Goal: Manage account settings

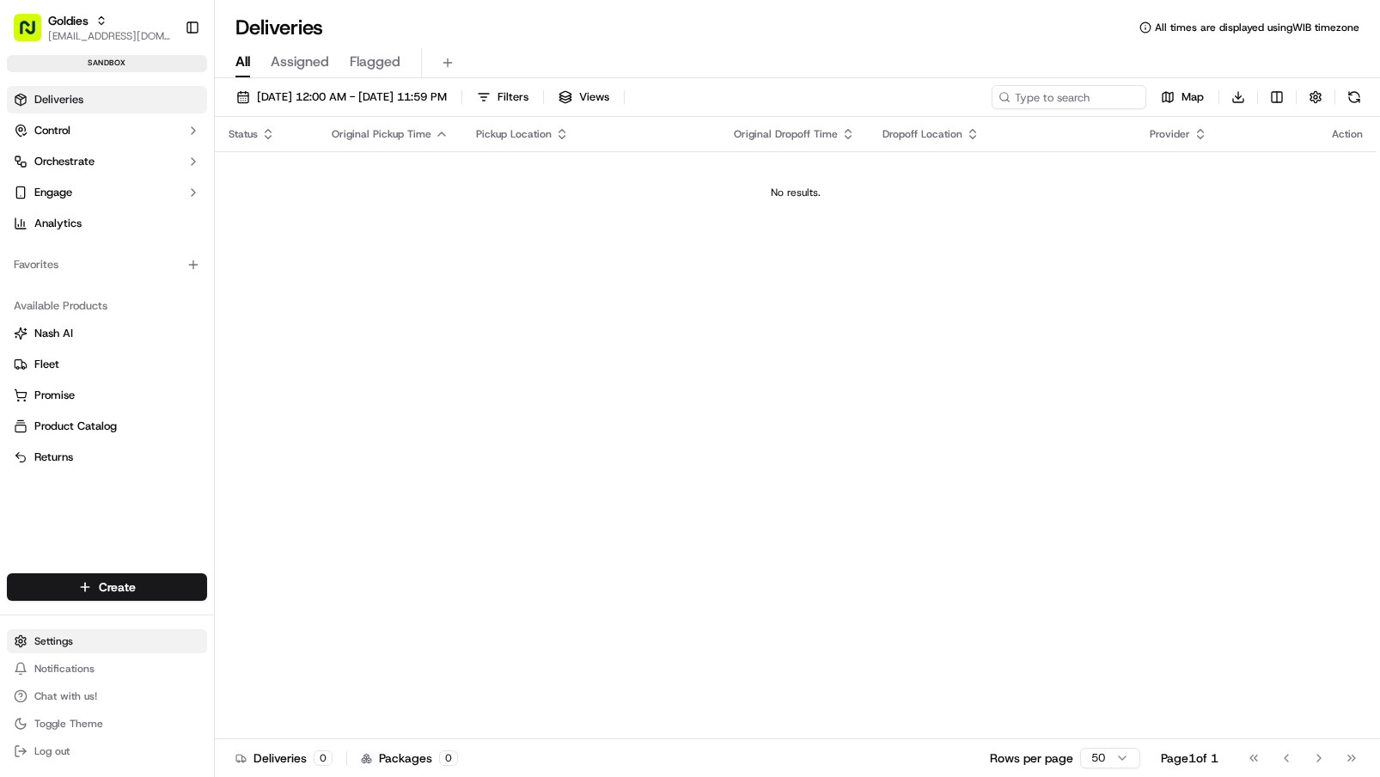
click at [119, 646] on html "Goldies [EMAIL_ADDRESS][DOMAIN_NAME] Toggle Sidebar sandbox Deliveries Control …" at bounding box center [690, 388] width 1380 height 777
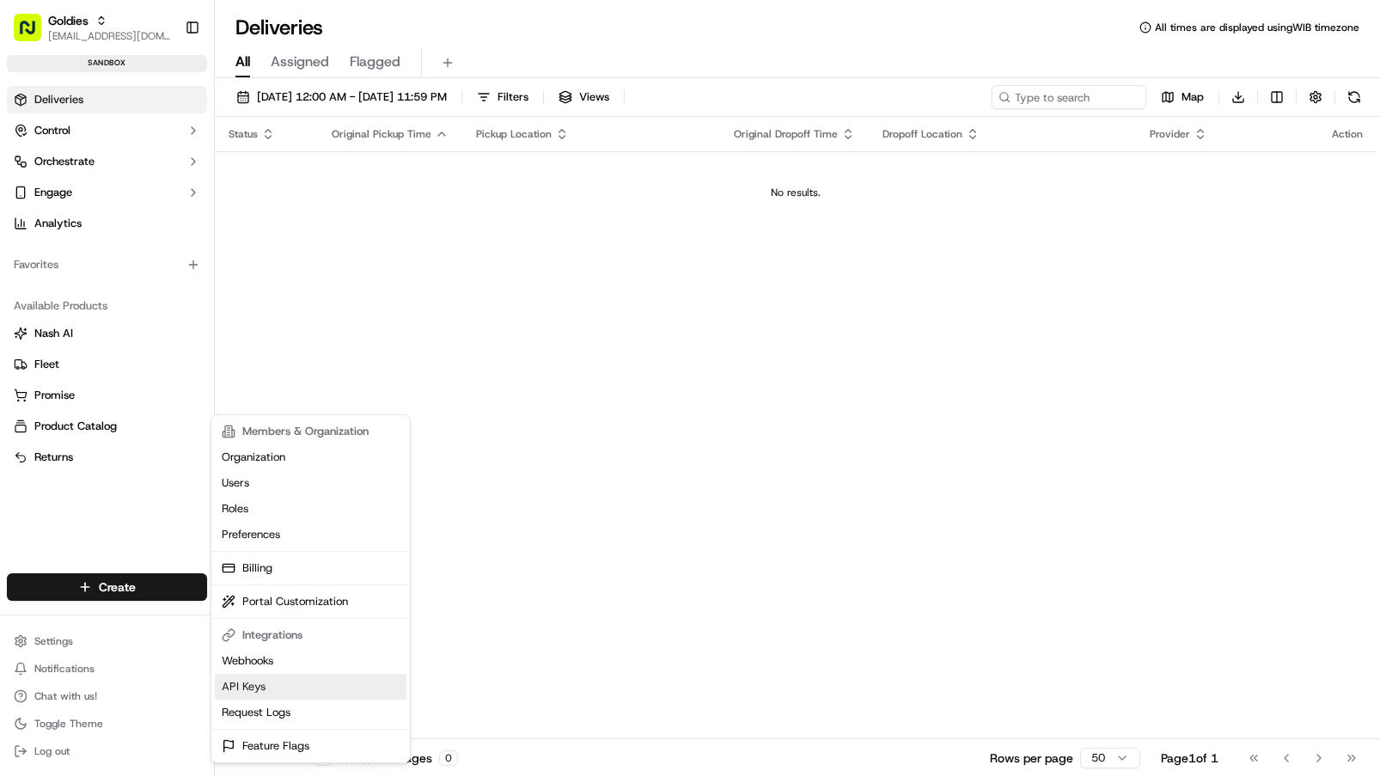
click at [270, 682] on link "API Keys" at bounding box center [311, 687] width 192 height 26
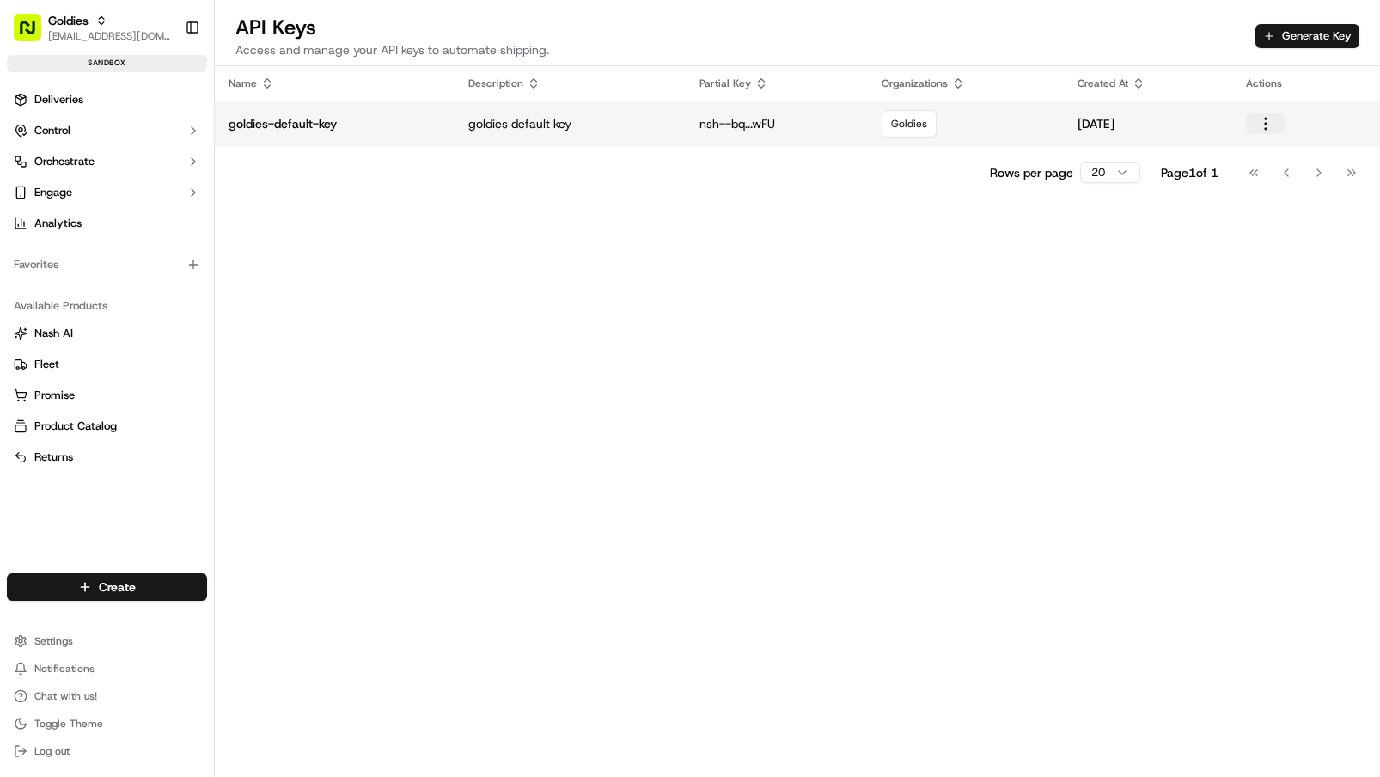
click at [1270, 113] on button "button" at bounding box center [1266, 123] width 40 height 21
click at [786, 208] on div "Name Description Partial Key Organizations Created At Actions goldies-default-k…" at bounding box center [797, 454] width 1165 height 777
click at [785, 125] on p "nsh--bq...wFU" at bounding box center [776, 123] width 155 height 17
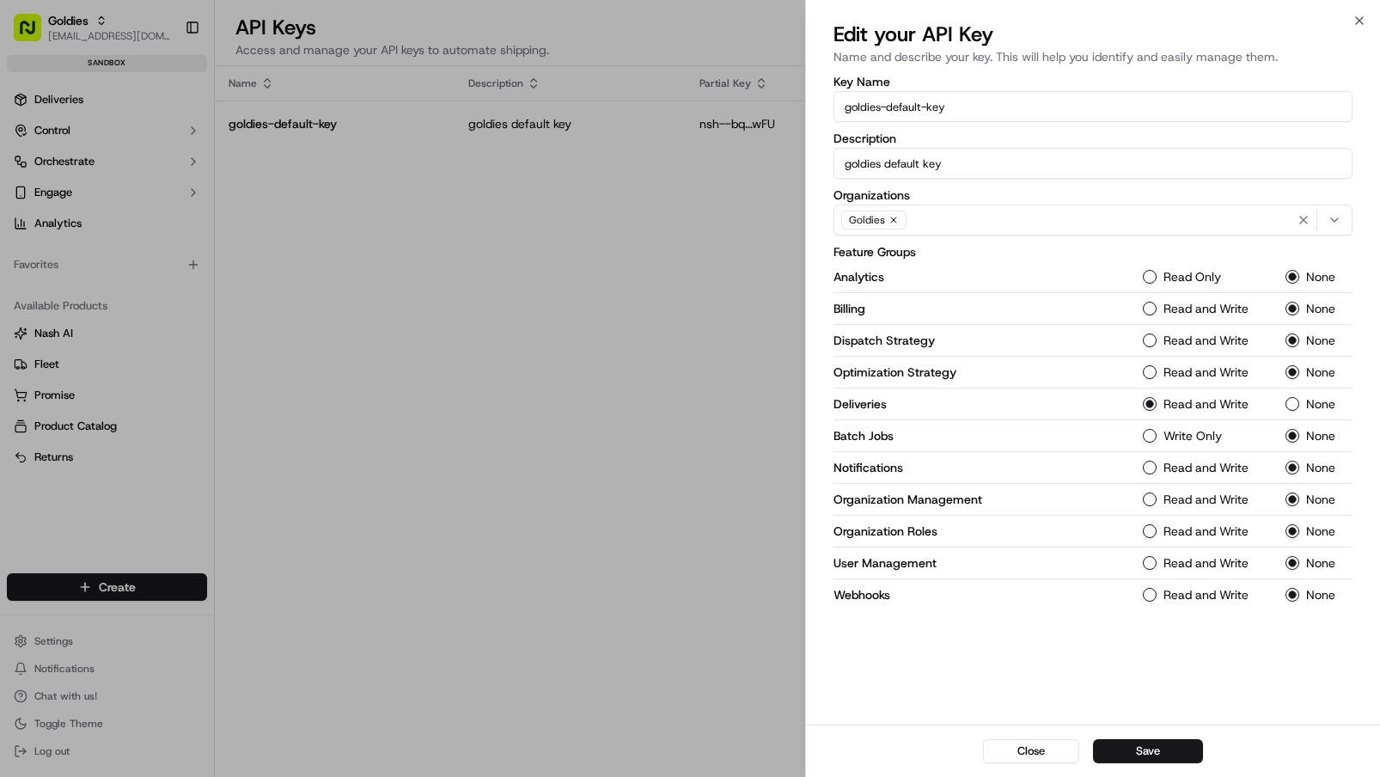
click at [300, 272] on div at bounding box center [690, 388] width 1380 height 777
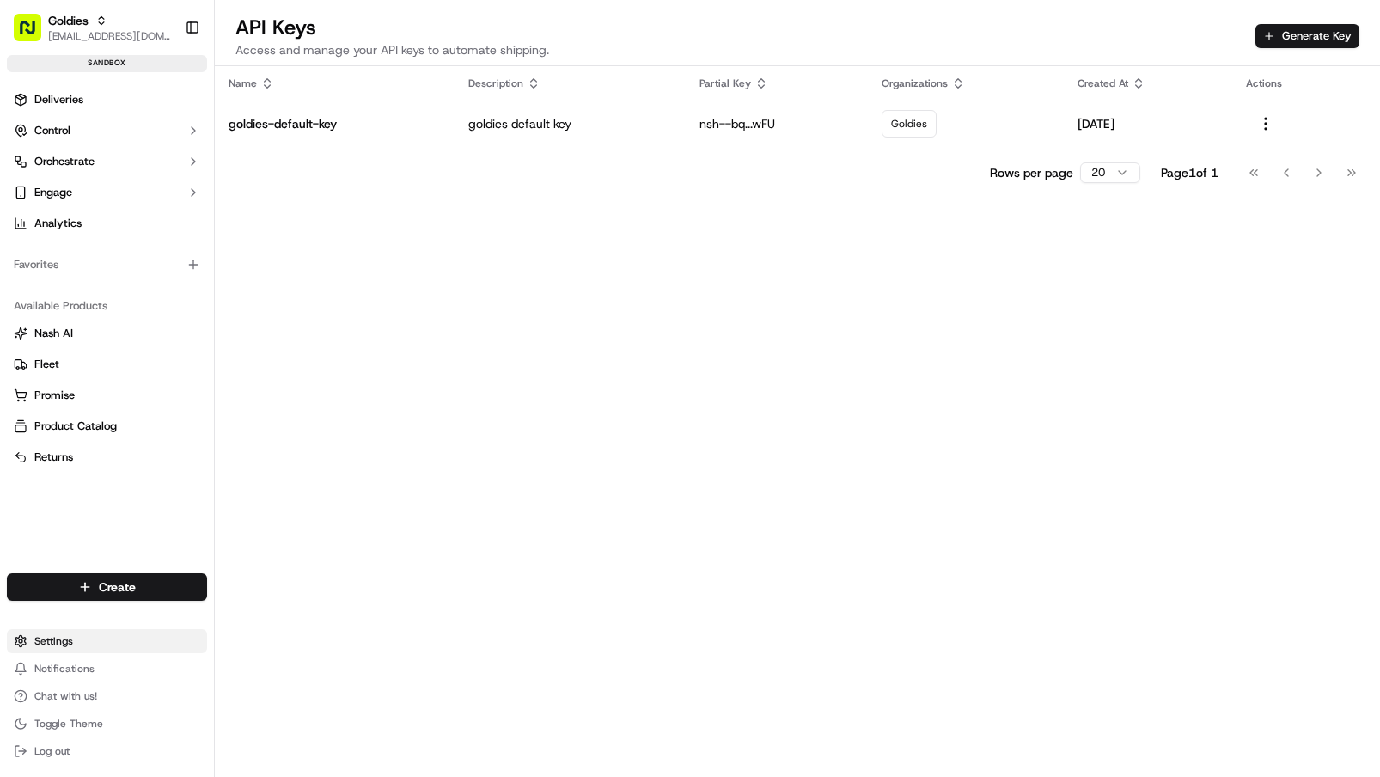
click at [90, 638] on html "Goldies [EMAIL_ADDRESS][DOMAIN_NAME] Toggle Sidebar sandbox Deliveries Control …" at bounding box center [690, 388] width 1380 height 777
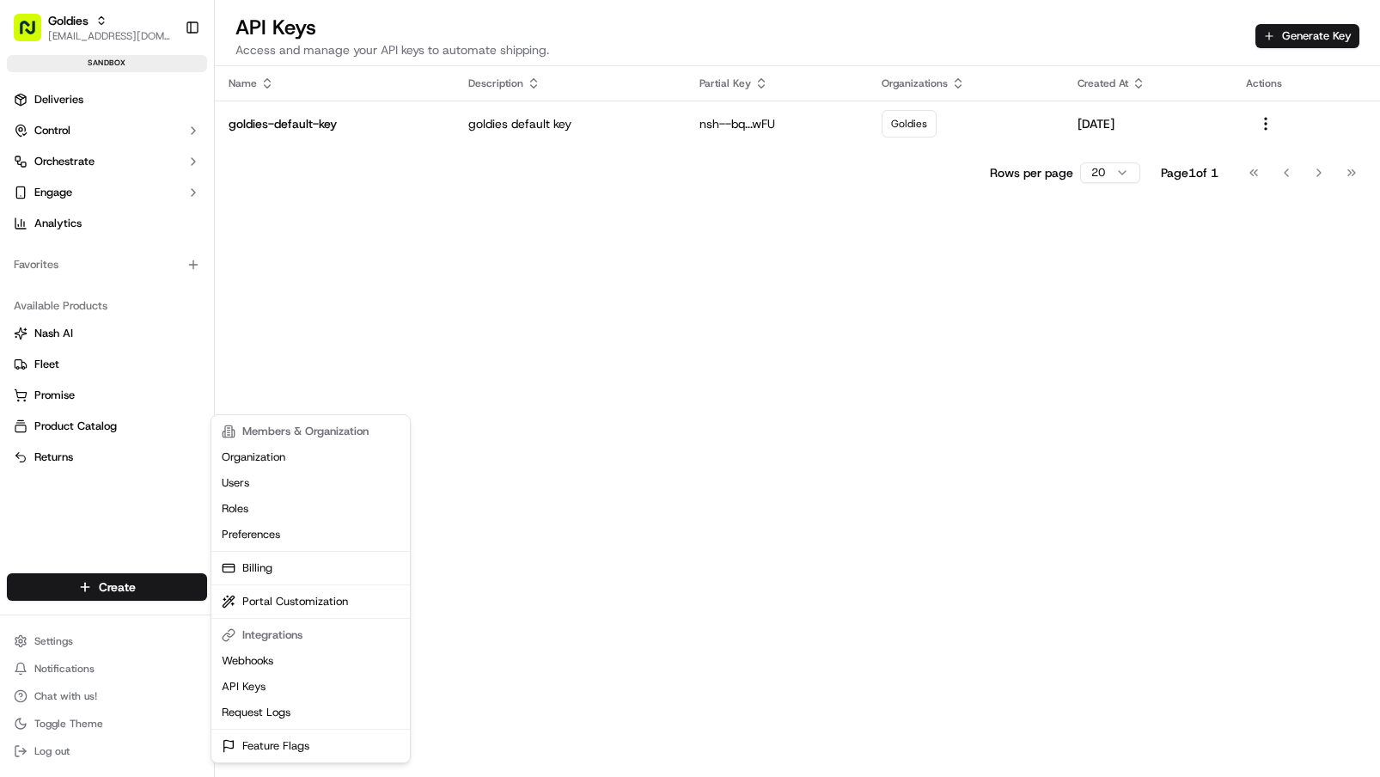
click at [156, 152] on html "Goldies [EMAIL_ADDRESS][DOMAIN_NAME] Toggle Sidebar sandbox Deliveries Control …" at bounding box center [690, 388] width 1380 height 777
click at [156, 152] on button "Orchestrate" at bounding box center [107, 161] width 200 height 27
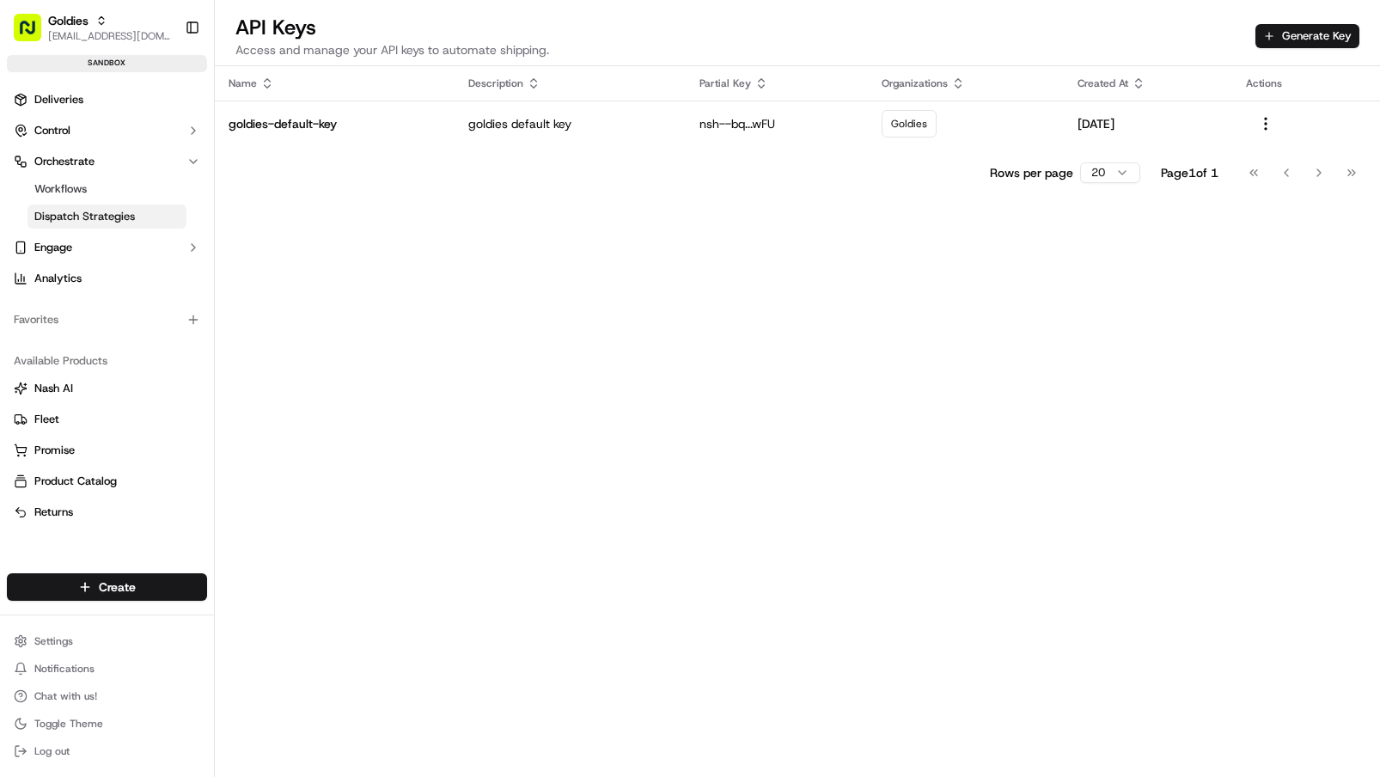
click at [107, 217] on span "Dispatch Strategies" at bounding box center [84, 216] width 101 height 15
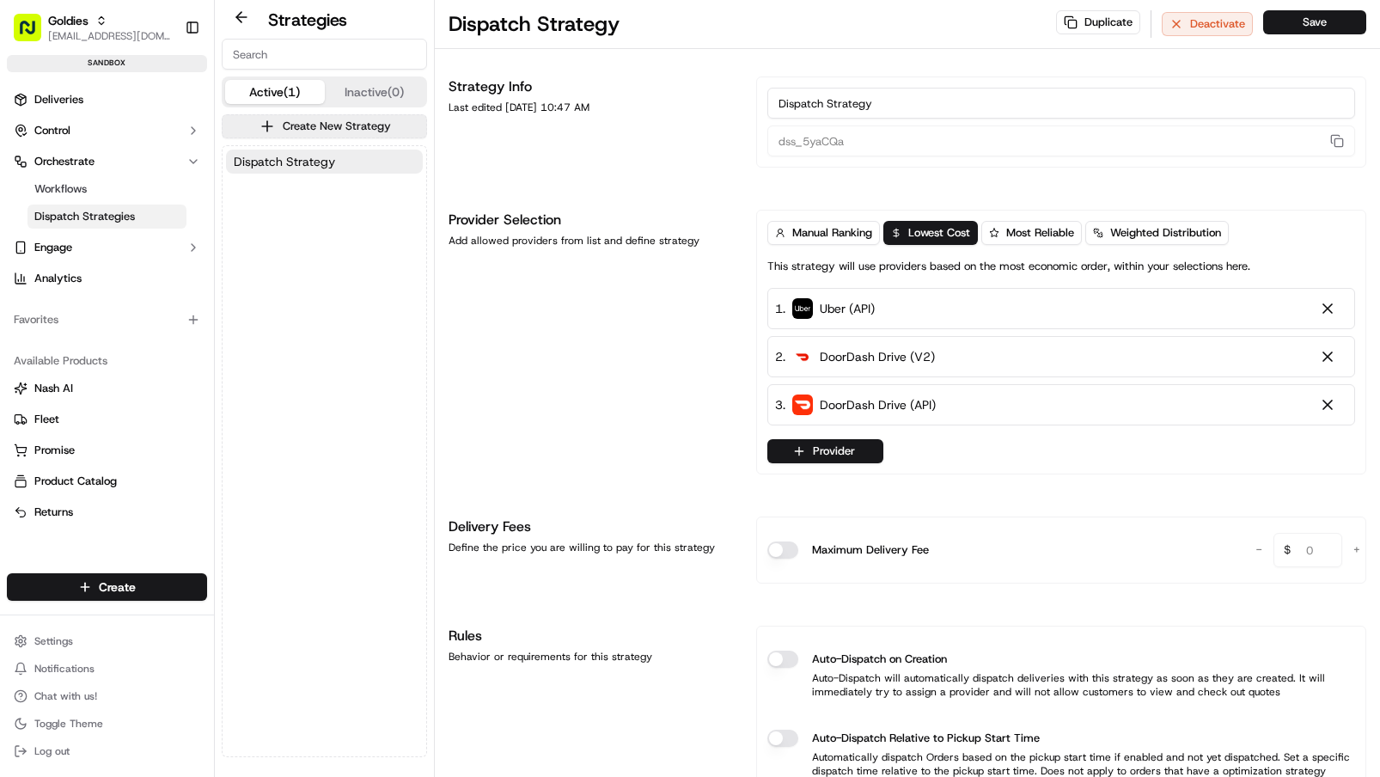
click at [387, 84] on button "Inactive (0)" at bounding box center [375, 92] width 100 height 24
click at [277, 92] on button "Active (1)" at bounding box center [275, 92] width 100 height 24
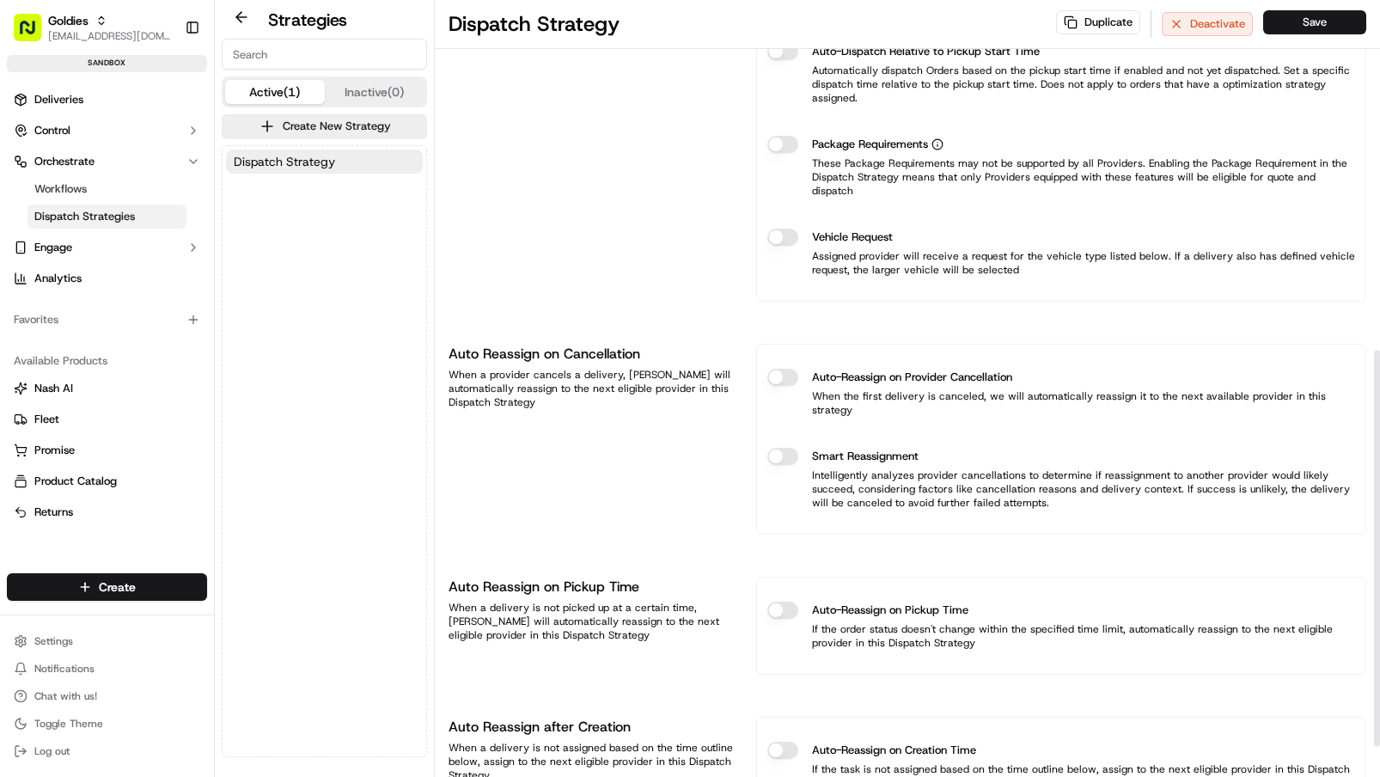
scroll to position [746, 0]
